Goal: Find specific fact: Find specific fact

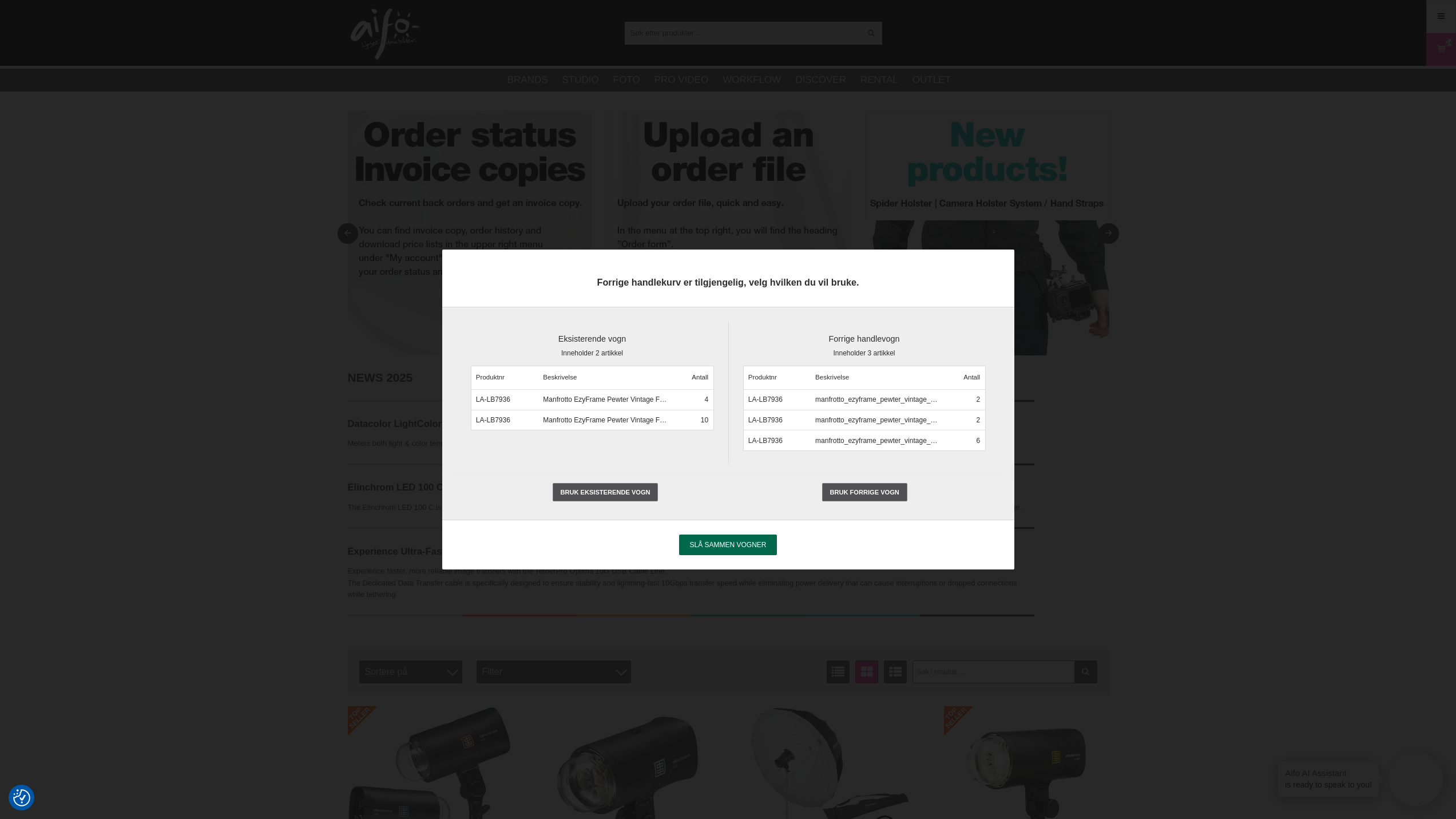
click at [713, 546] on span "Slå sammen vogner" at bounding box center [727, 544] width 76 height 8
click at [0, 0] on input "Slå sammen vogner" at bounding box center [0, 0] width 0 height 0
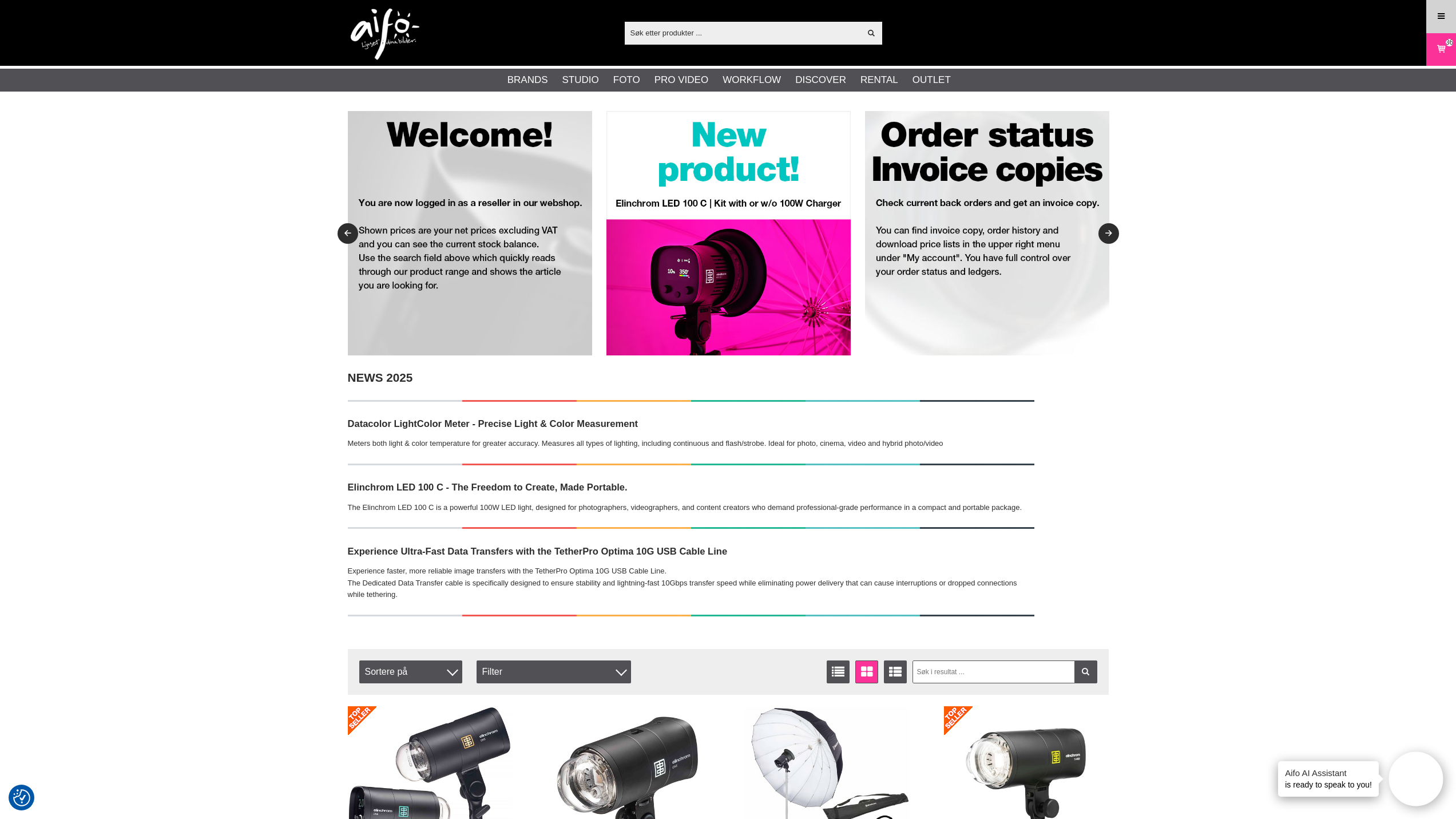
click at [1437, 16] on icon at bounding box center [1441, 16] width 10 height 13
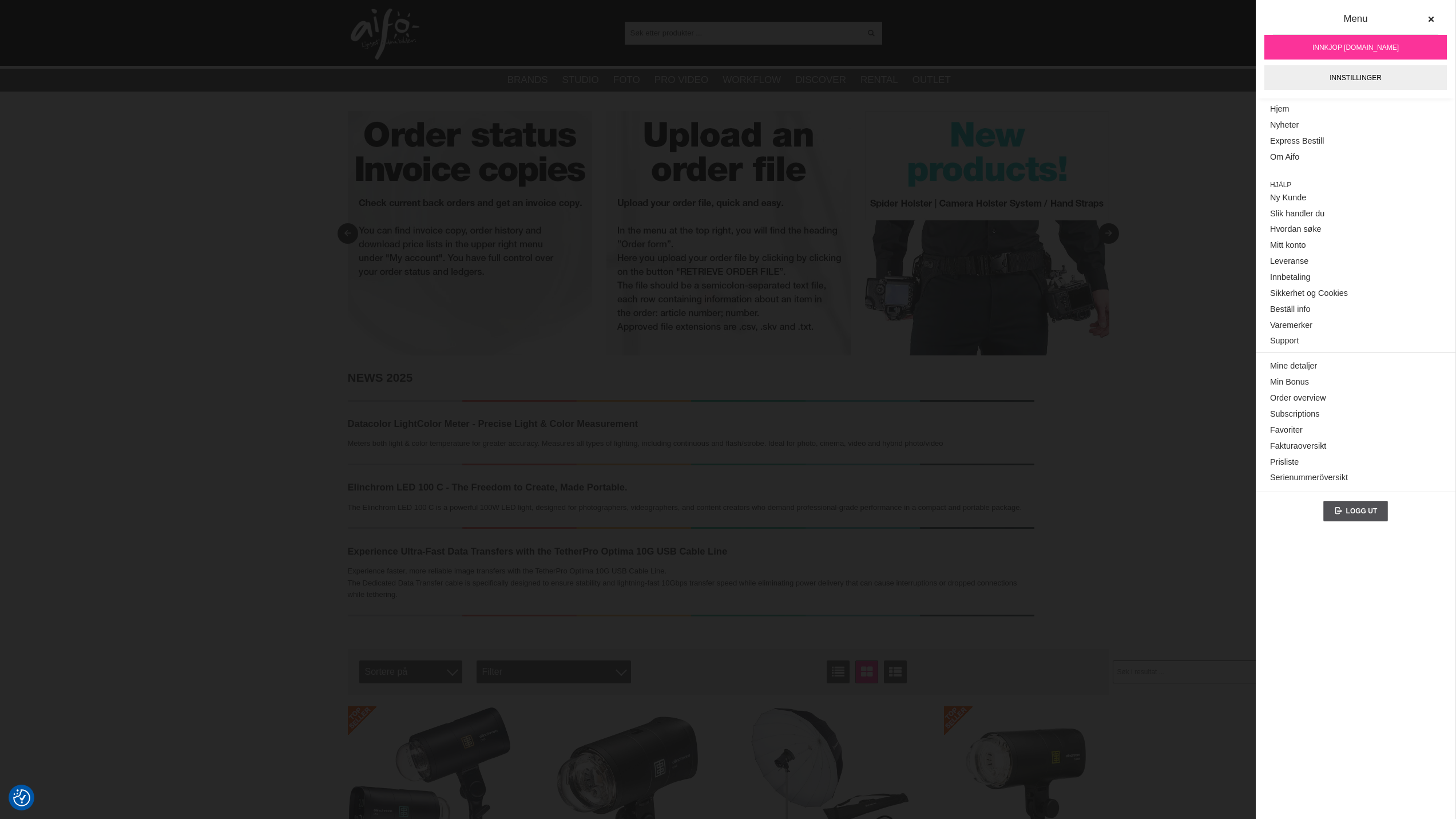
click at [791, 33] on input "text" at bounding box center [742, 32] width 236 height 17
click at [766, 36] on input "text" at bounding box center [742, 32] width 236 height 17
click at [1433, 19] on icon at bounding box center [1431, 19] width 8 height 8
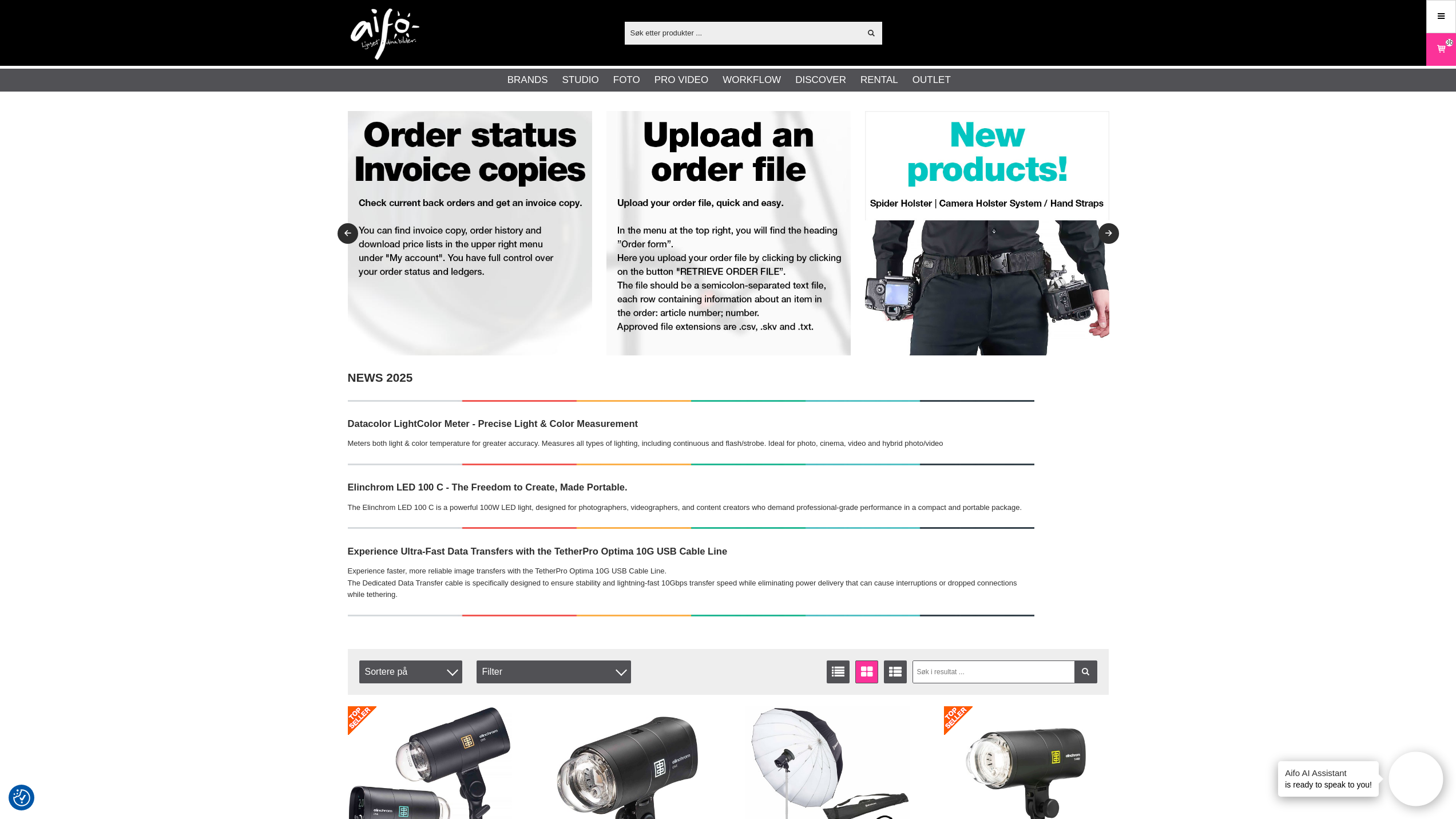
click at [788, 27] on input "text" at bounding box center [742, 32] width 236 height 17
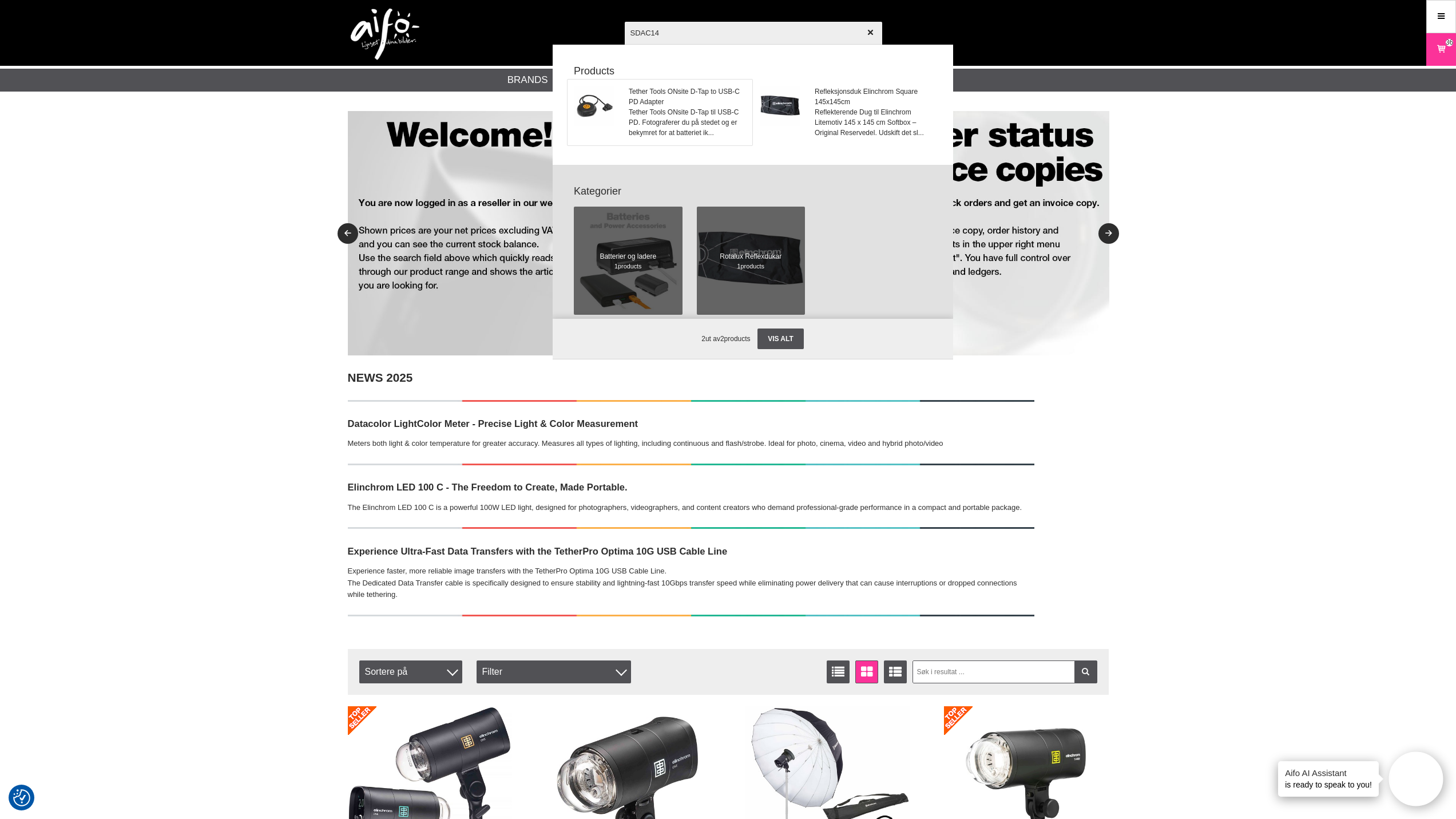
type input "SDAC14"
click at [651, 101] on span "Tether Tools ONsite D-Tap to USB-C PD Adapter" at bounding box center [687, 97] width 116 height 21
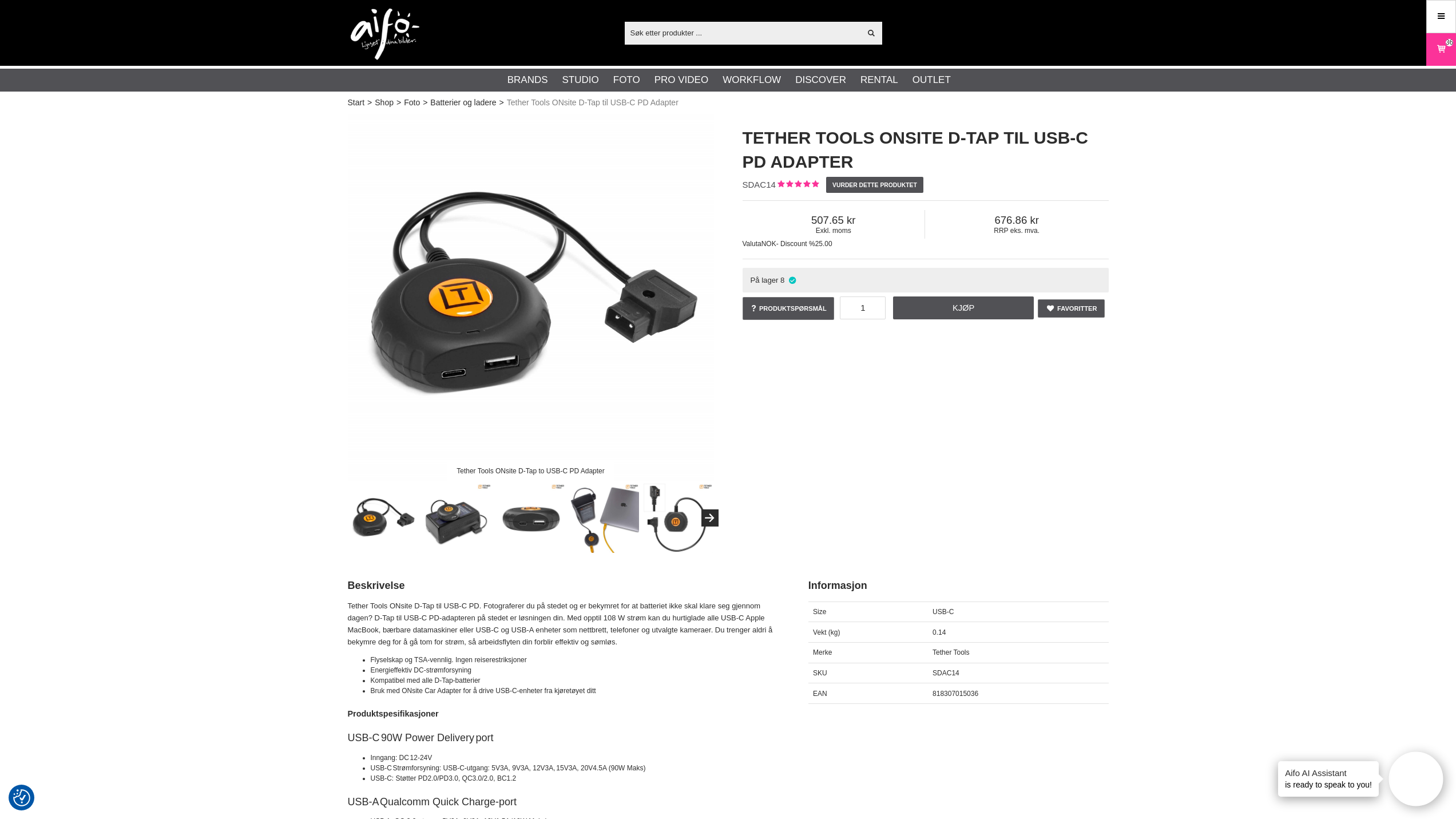
click at [949, 695] on span "818307015036" at bounding box center [955, 693] width 46 height 8
copy span "818307015036"
